Goal: Information Seeking & Learning: Learn about a topic

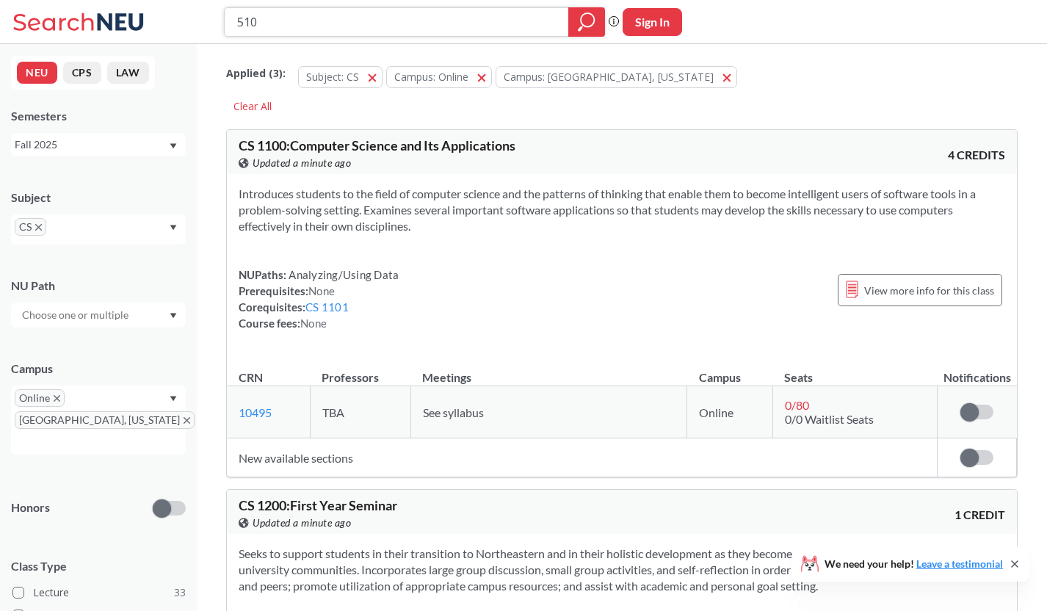
type input "5100"
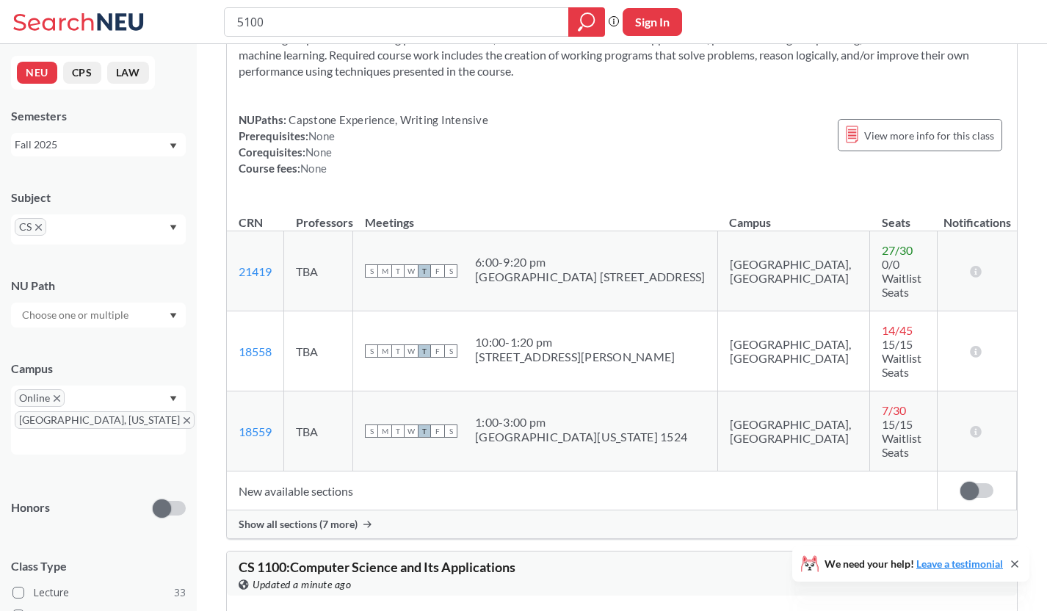
scroll to position [178, 0]
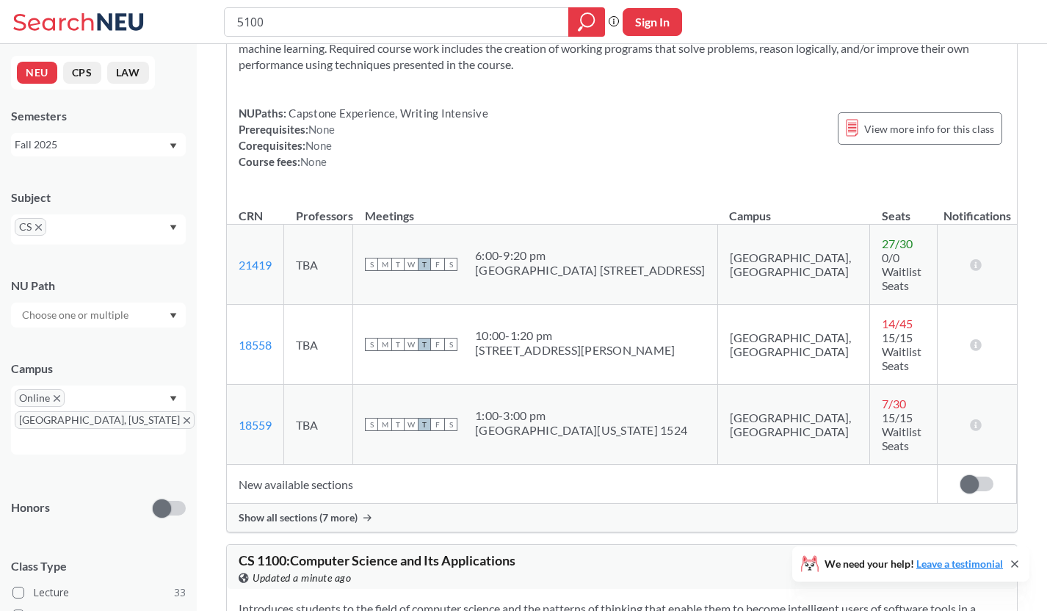
click at [327, 511] on span "Show all sections (7 more)" at bounding box center [298, 517] width 119 height 13
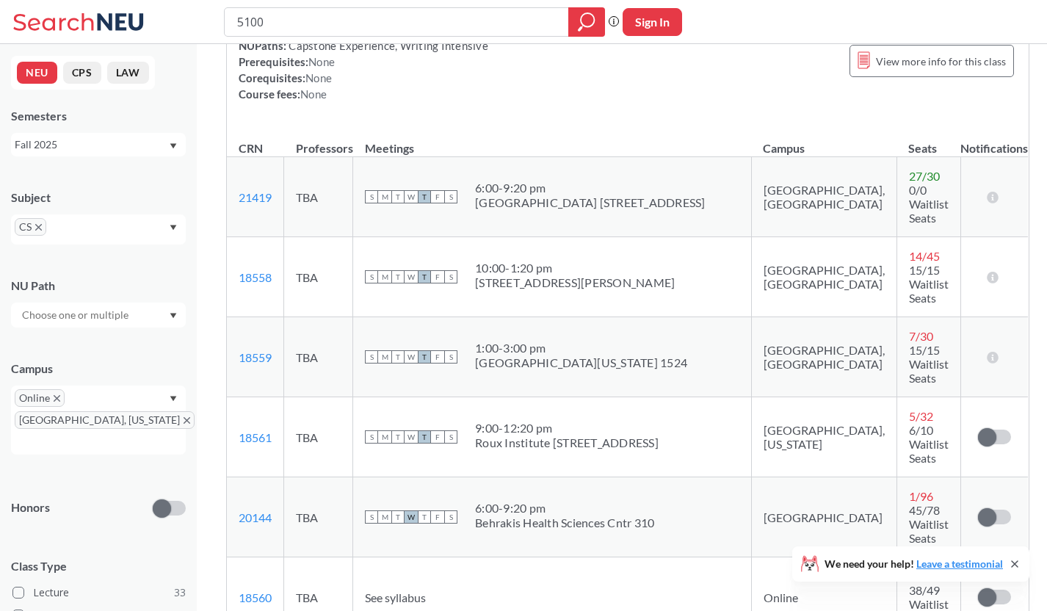
scroll to position [272, 0]
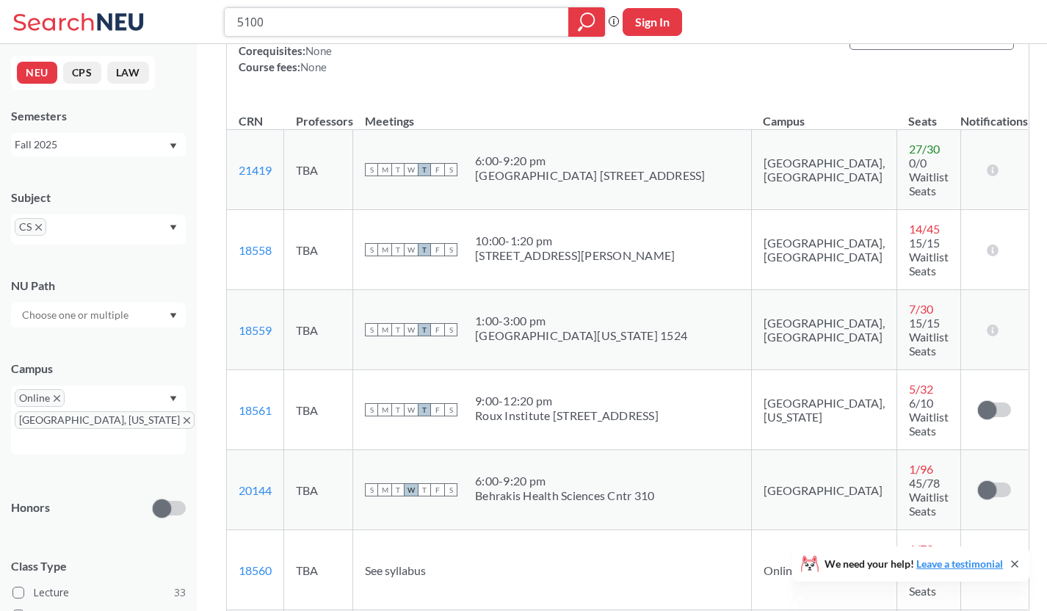
click at [330, 23] on input "5100" at bounding box center [397, 22] width 322 height 25
type input "6120"
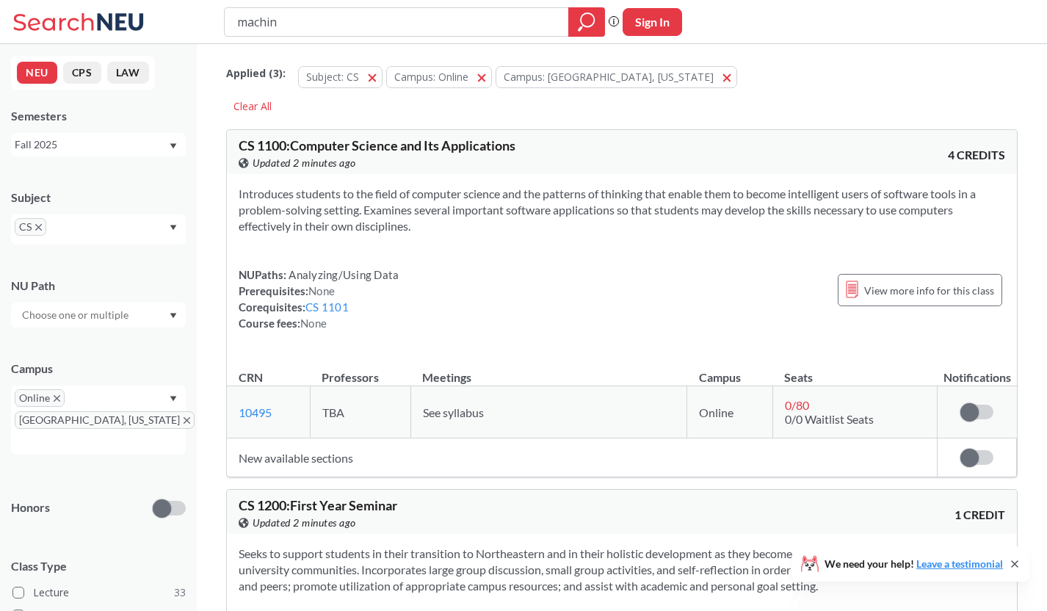
type input "machine"
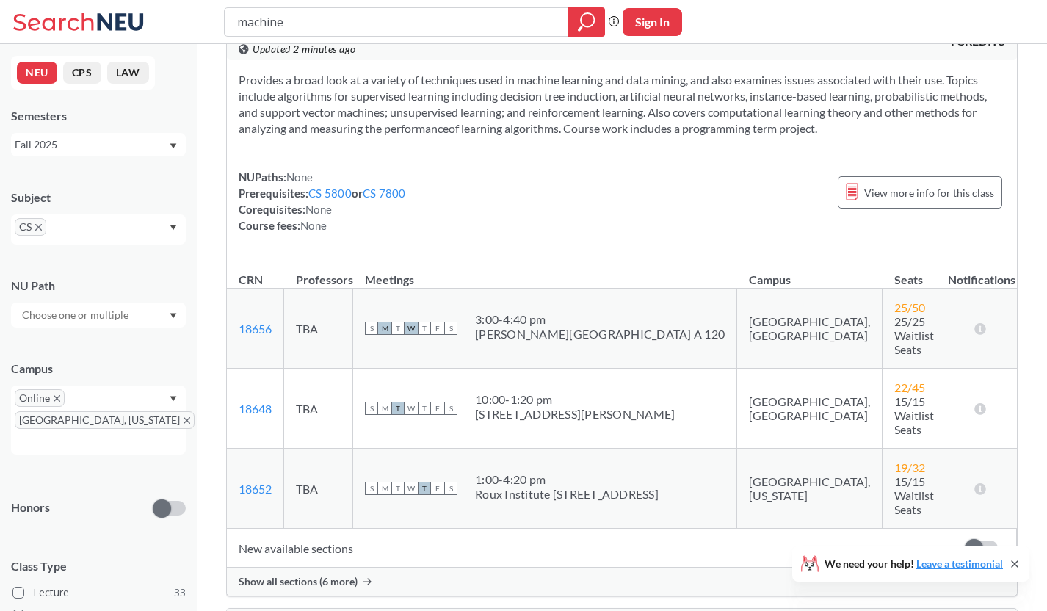
scroll to position [128, 0]
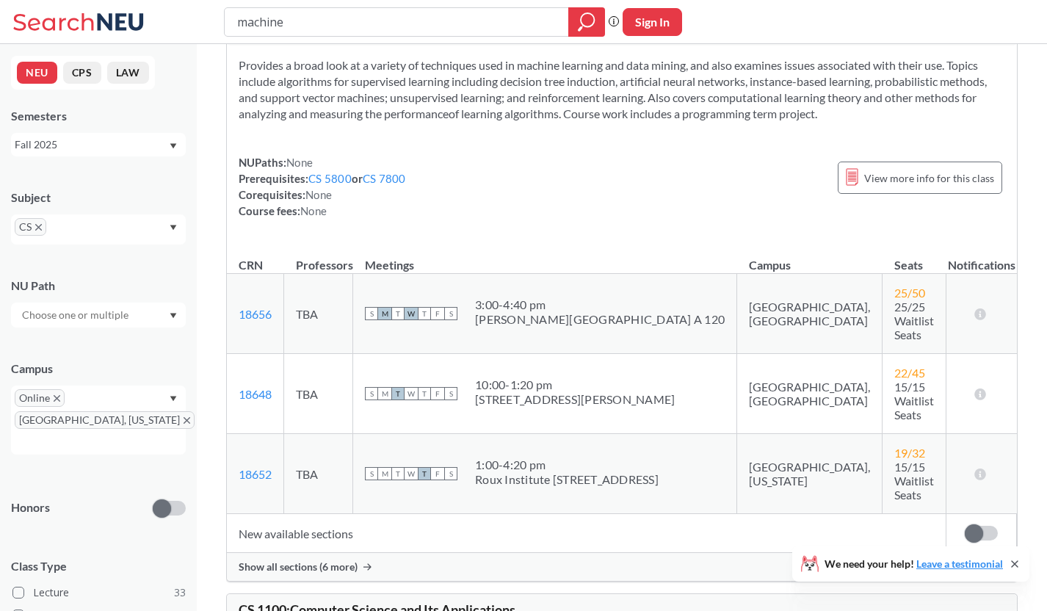
click at [314, 560] on span "Show all sections (6 more)" at bounding box center [298, 566] width 119 height 13
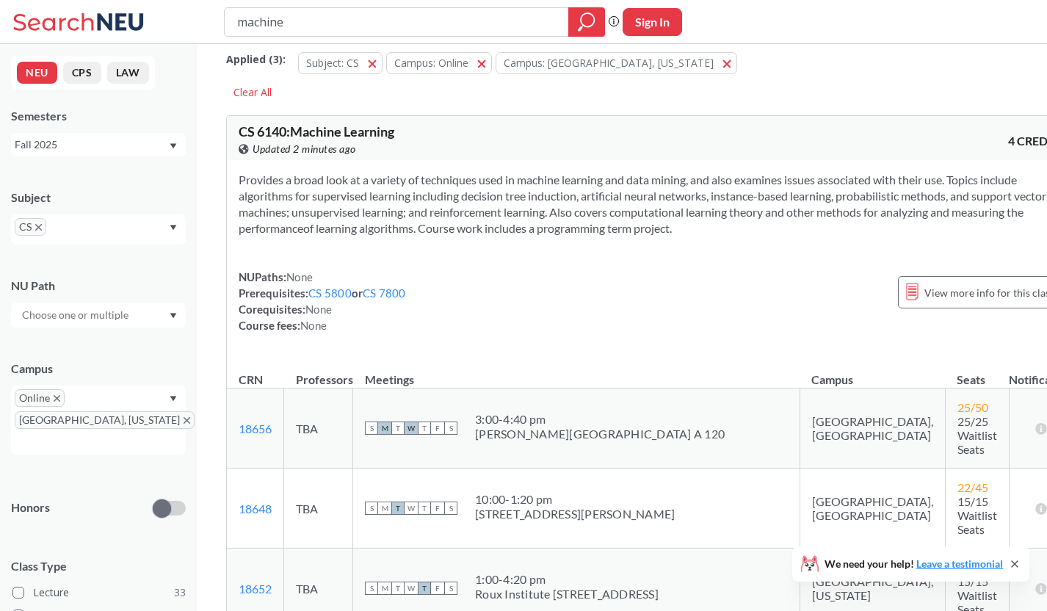
scroll to position [0, 0]
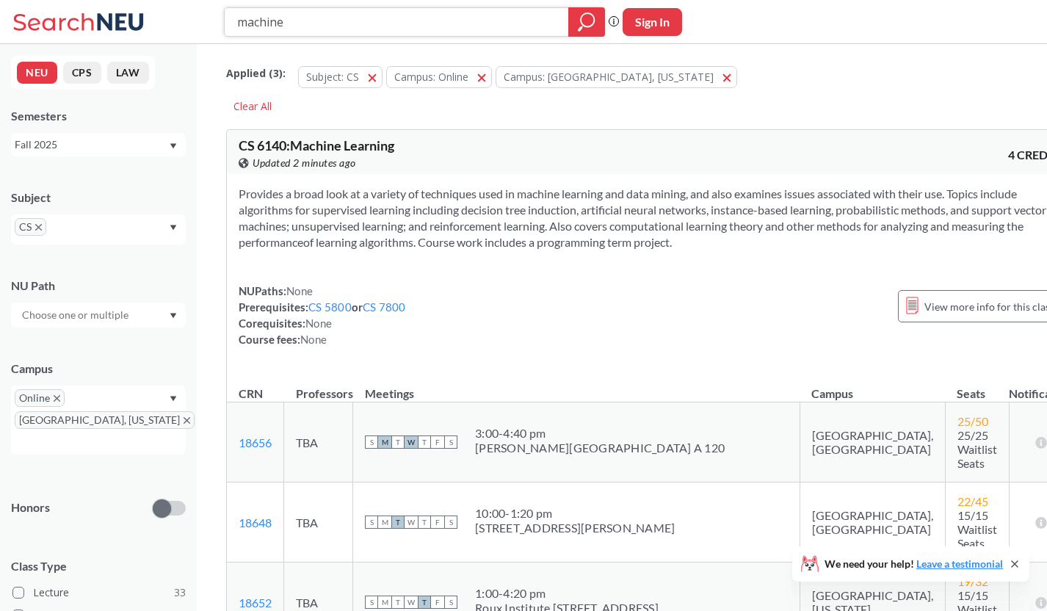
click at [318, 12] on input "machine" at bounding box center [397, 22] width 322 height 25
type input "5100"
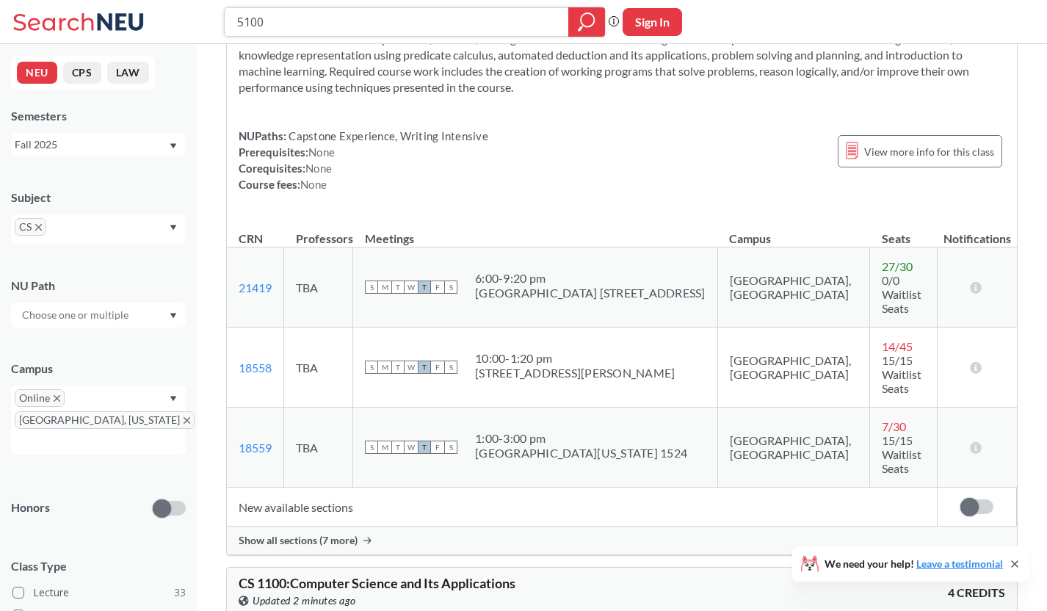
scroll to position [173, 0]
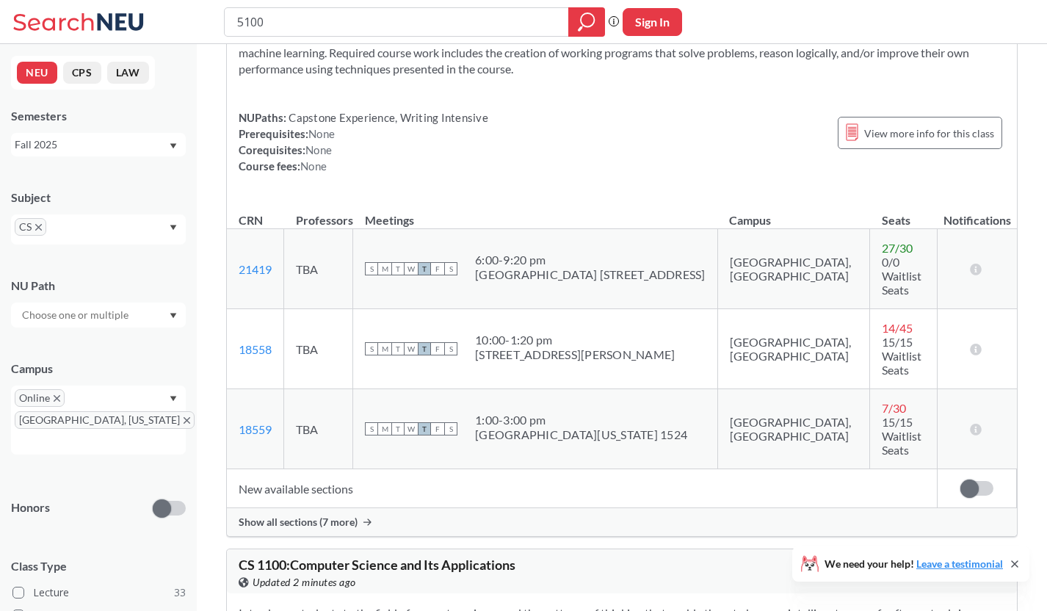
click at [322, 515] on span "Show all sections (7 more)" at bounding box center [298, 521] width 119 height 13
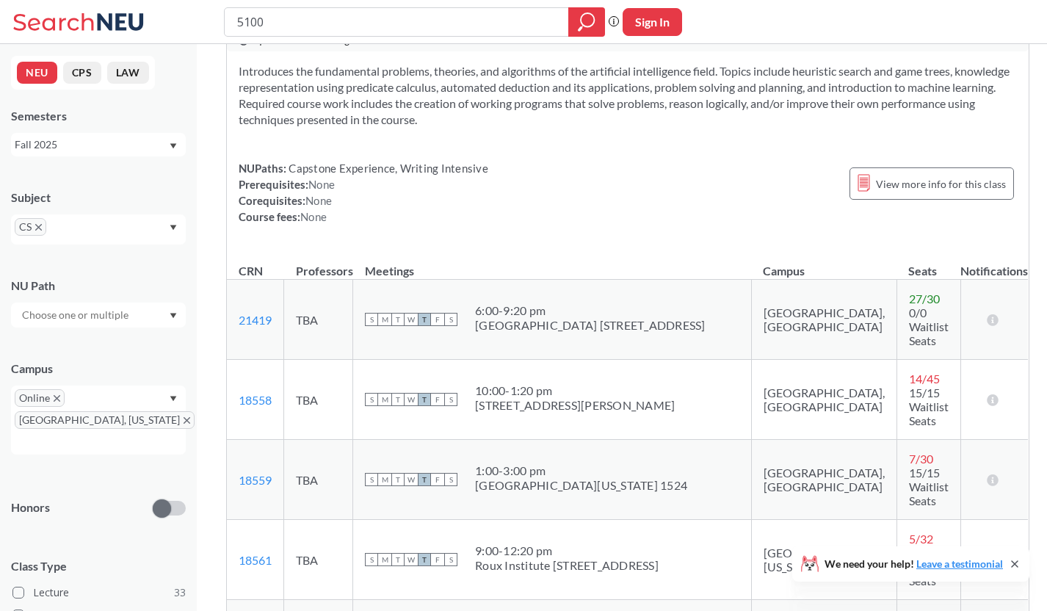
scroll to position [0, 0]
